Goal: Find specific page/section: Find specific page/section

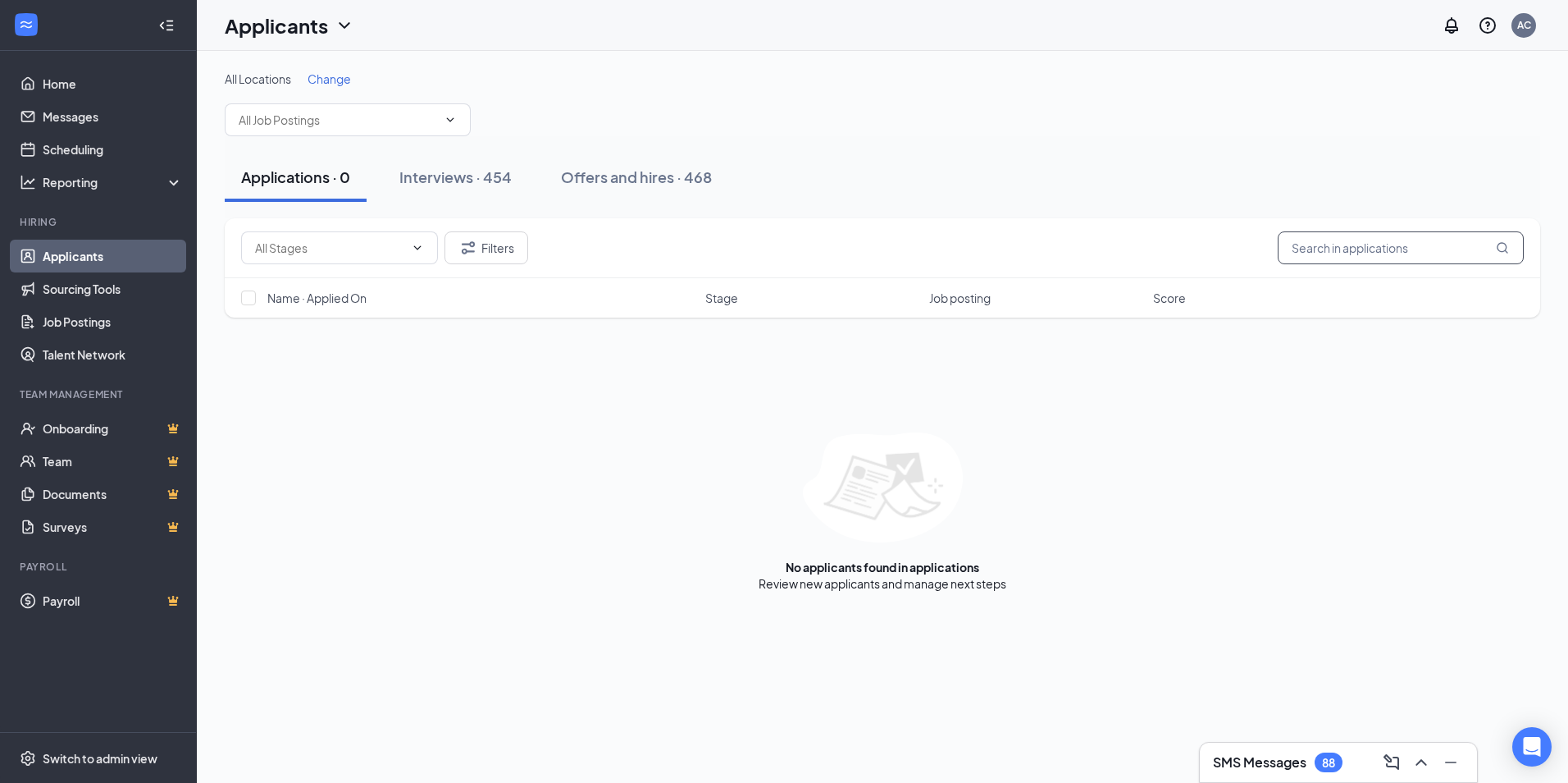
click at [1374, 255] on input "text" at bounding box center [1401, 247] width 246 height 33
type input "[PERSON_NAME]"
click at [703, 175] on div "Offers and hires · 468" at bounding box center [636, 177] width 151 height 21
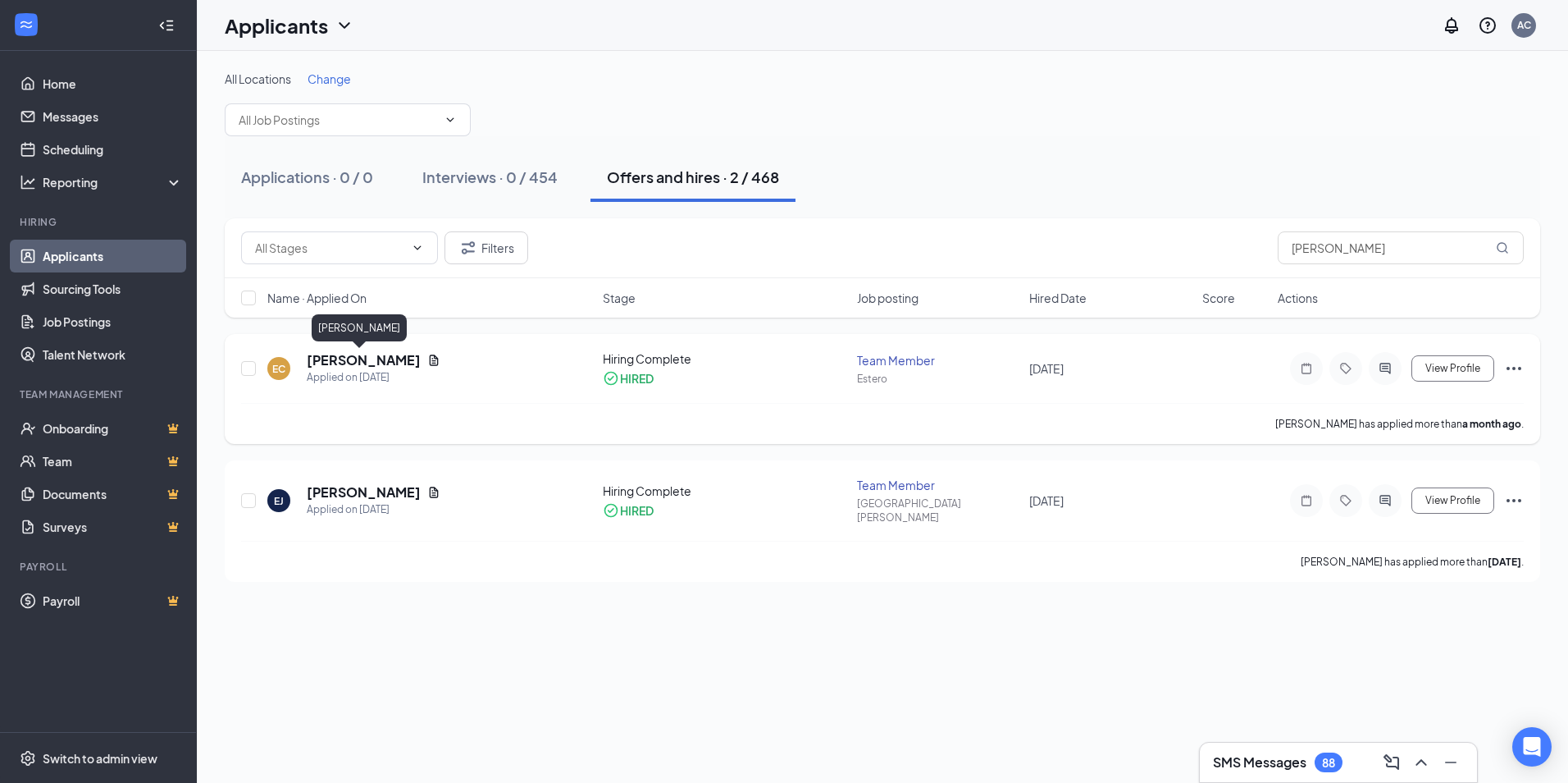
click at [366, 362] on h5 "[PERSON_NAME]" at bounding box center [364, 359] width 114 height 18
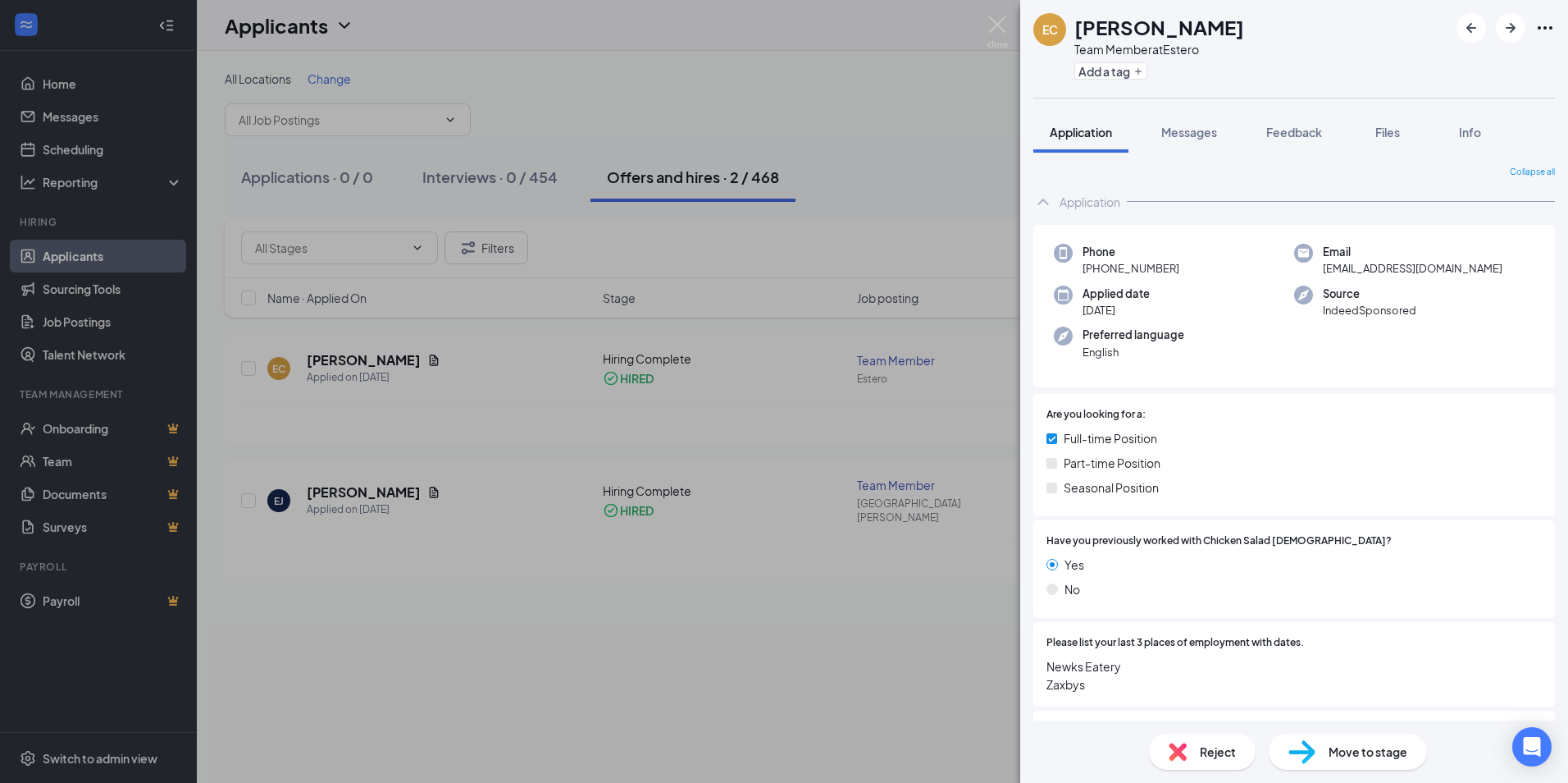
drag, startPoint x: 1079, startPoint y: 29, endPoint x: 1197, endPoint y: 35, distance: 118.2
click at [1197, 35] on div "Elijah Cuellar" at bounding box center [1159, 27] width 170 height 27
